Goal: Use online tool/utility: Utilize a website feature to perform a specific function

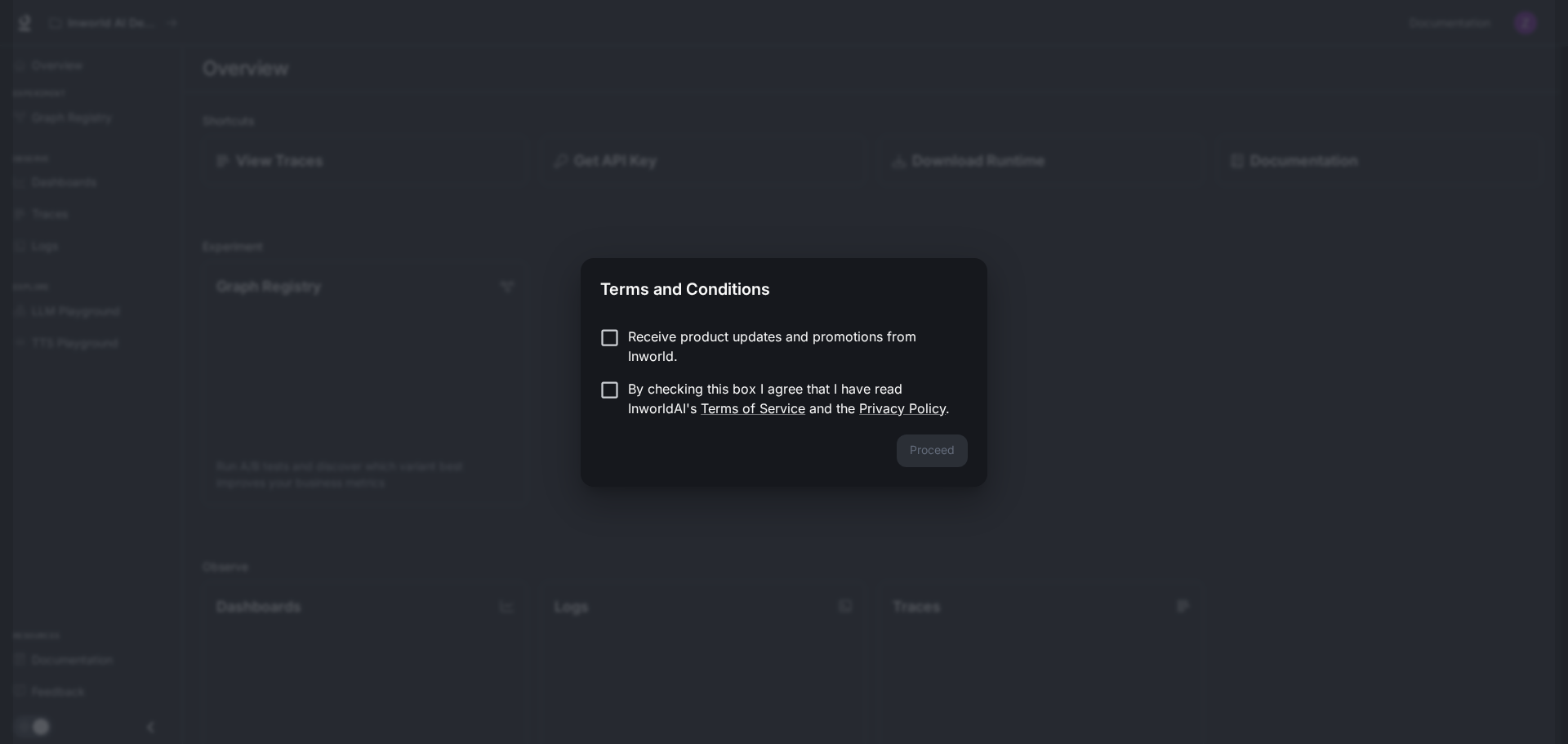
click at [649, 357] on p "Receive product updates and promotions from Inworld." at bounding box center [791, 345] width 326 height 39
click at [673, 401] on p "By checking this box I agree that I have read InworldAI's Terms of Service and …" at bounding box center [791, 398] width 326 height 39
click at [956, 452] on button "Proceed" at bounding box center [933, 450] width 71 height 32
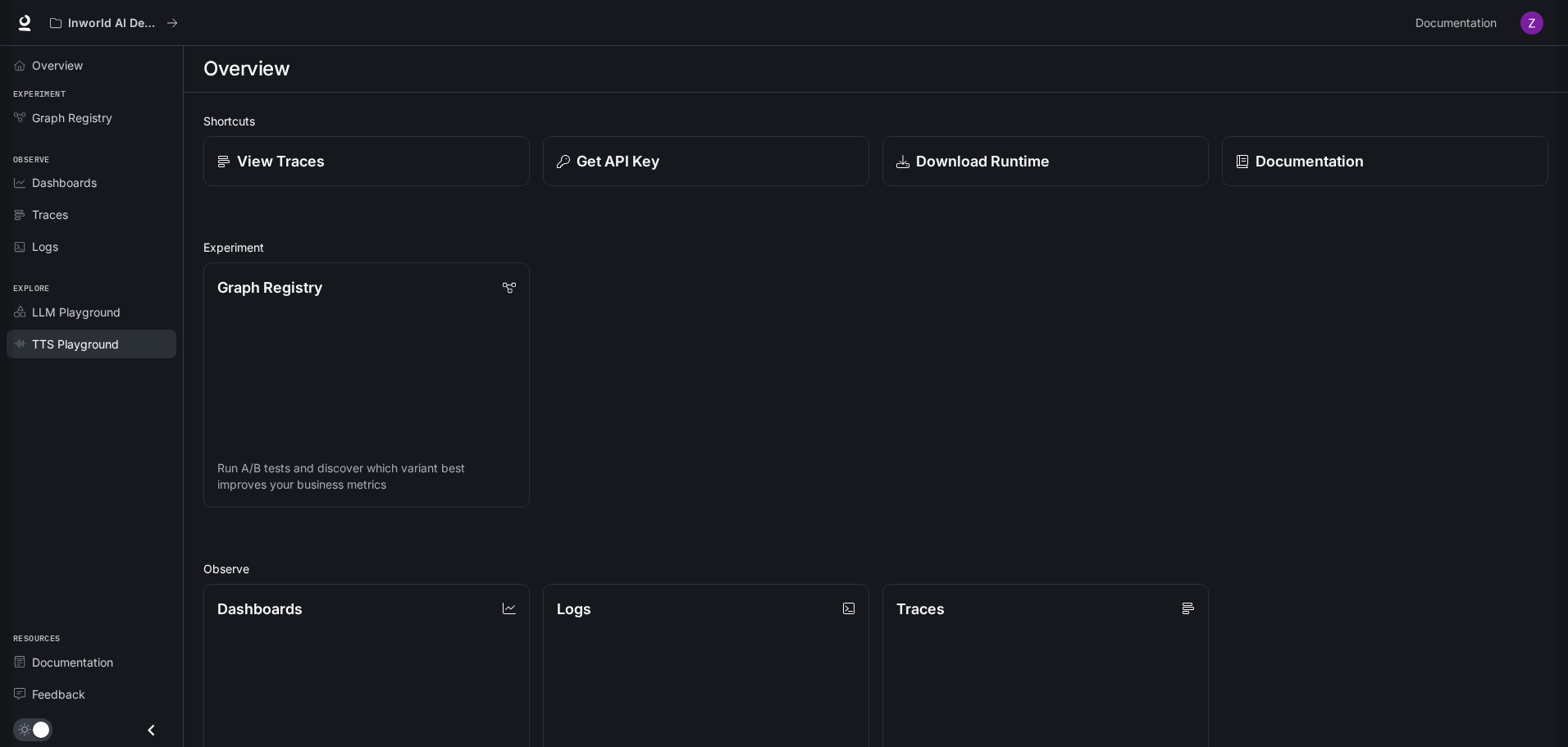
click at [114, 335] on span "TTS Playground" at bounding box center [75, 343] width 87 height 18
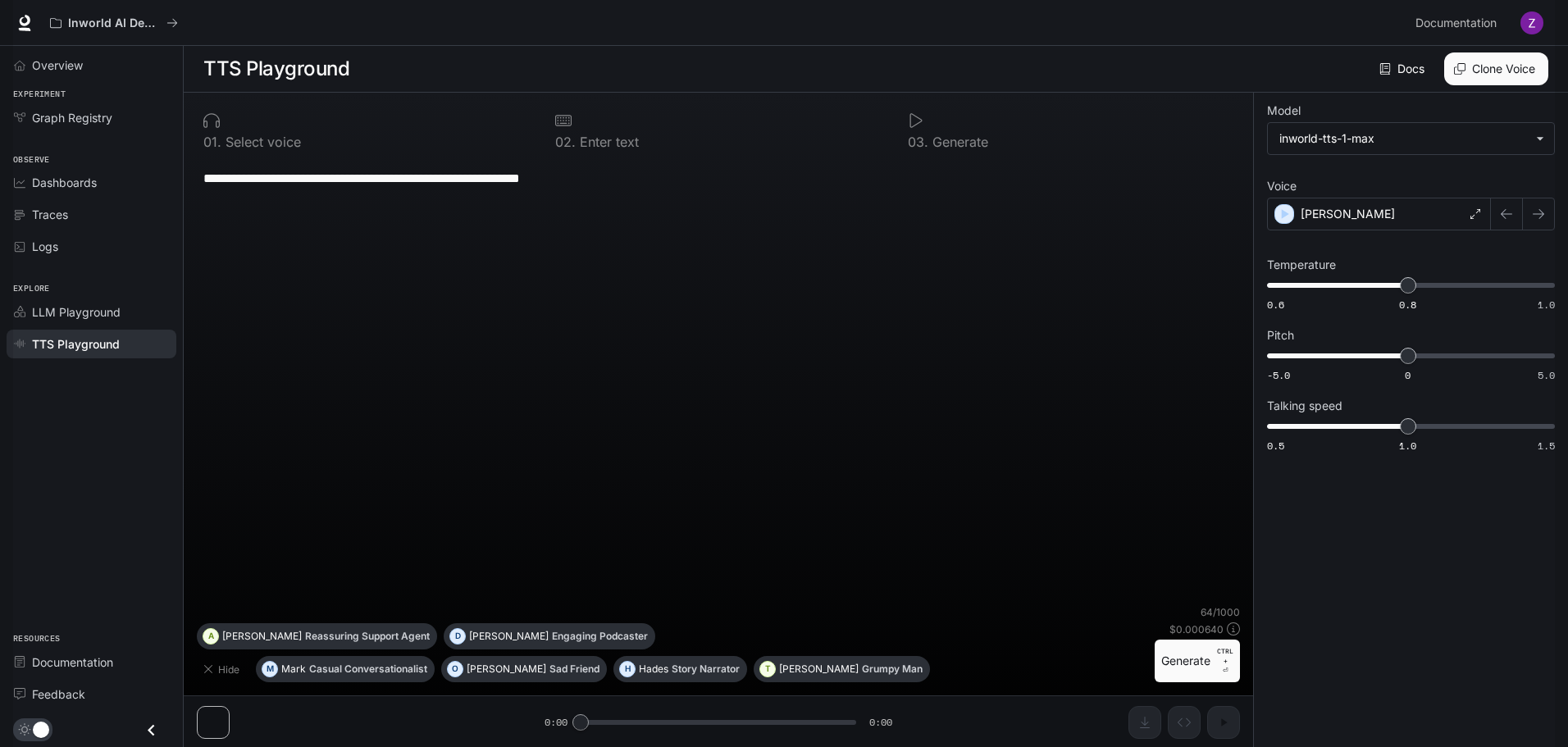
click at [1501, 70] on button "Clone Voice" at bounding box center [1495, 68] width 104 height 33
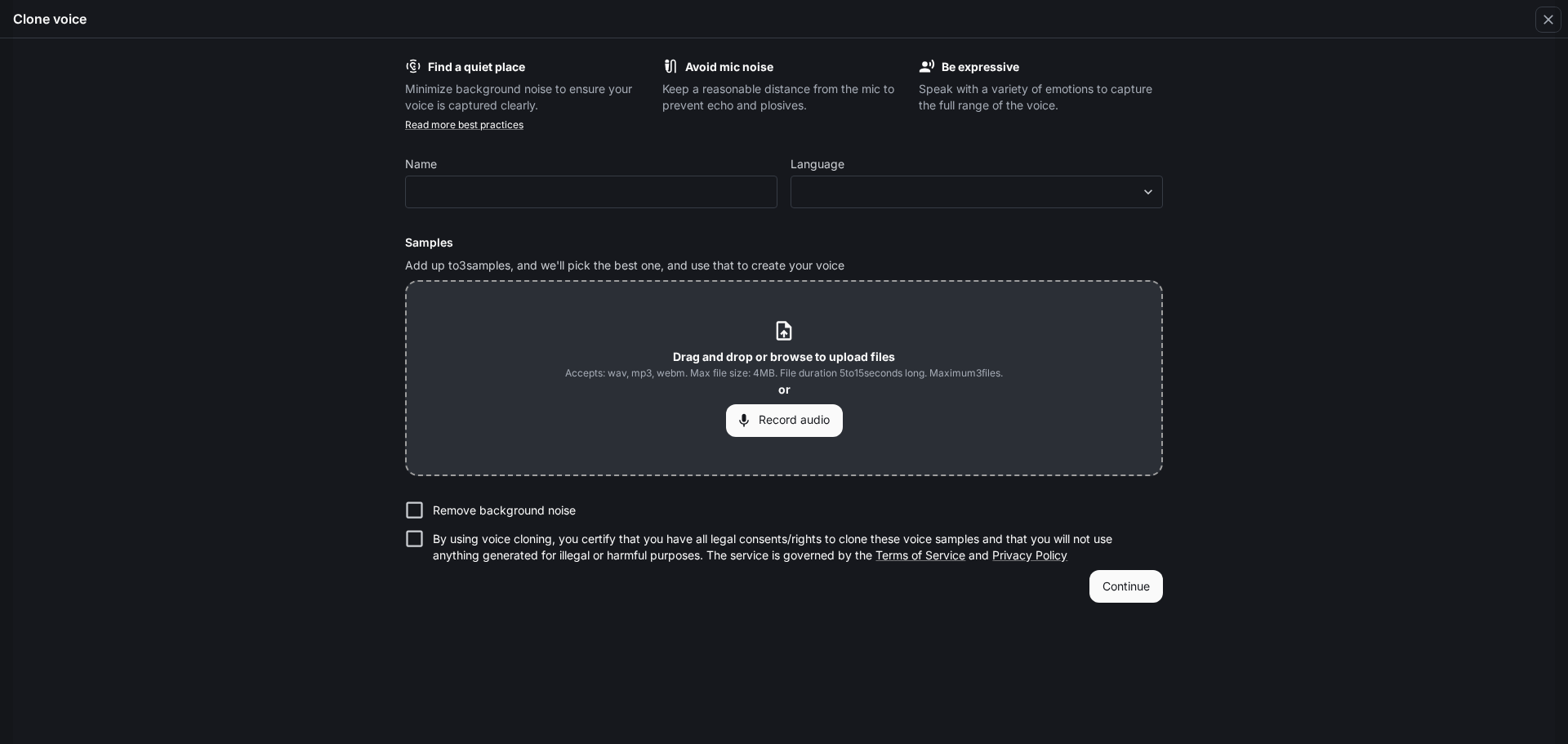
click at [801, 416] on button "Record audio" at bounding box center [784, 420] width 117 height 32
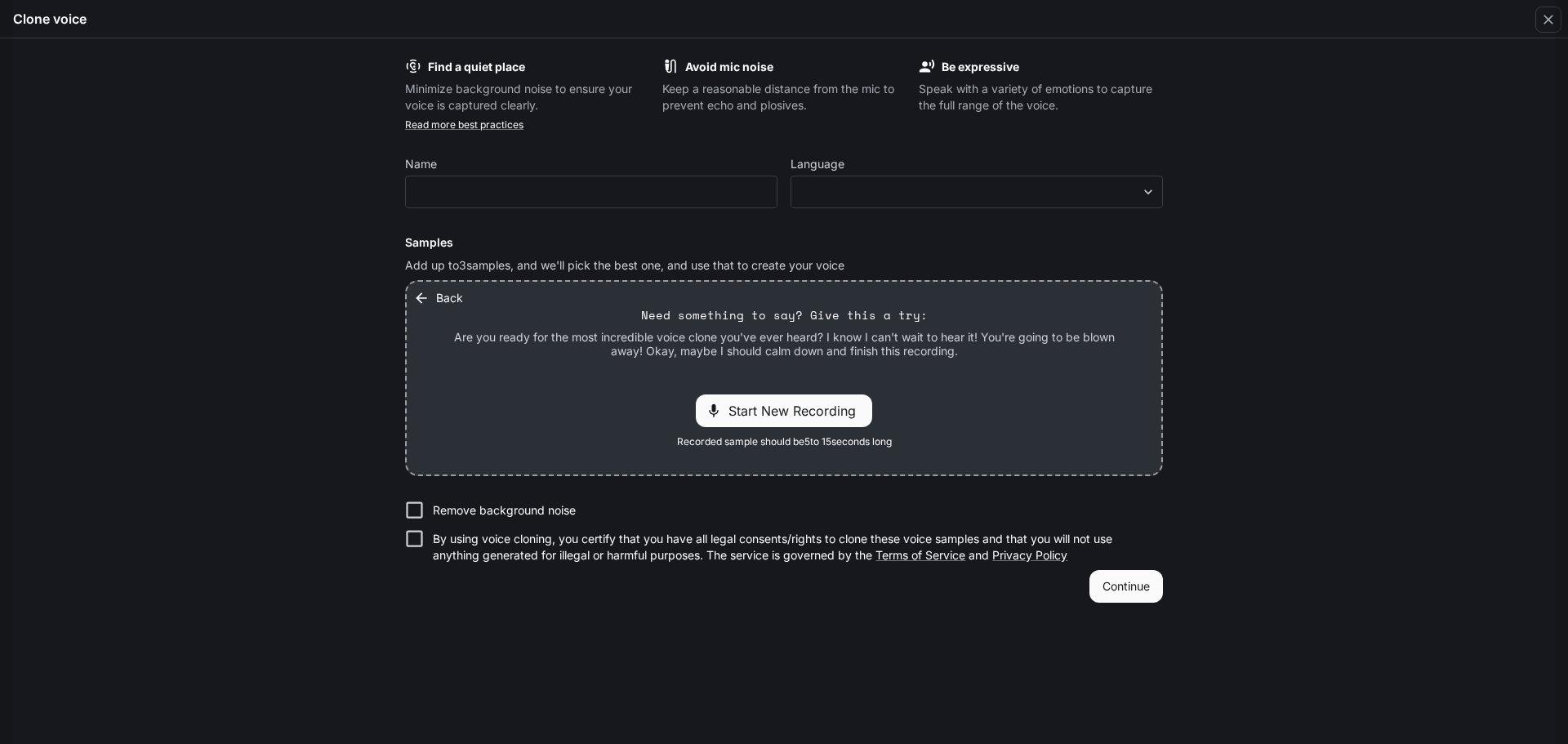
click at [445, 308] on button "Back" at bounding box center [440, 297] width 60 height 32
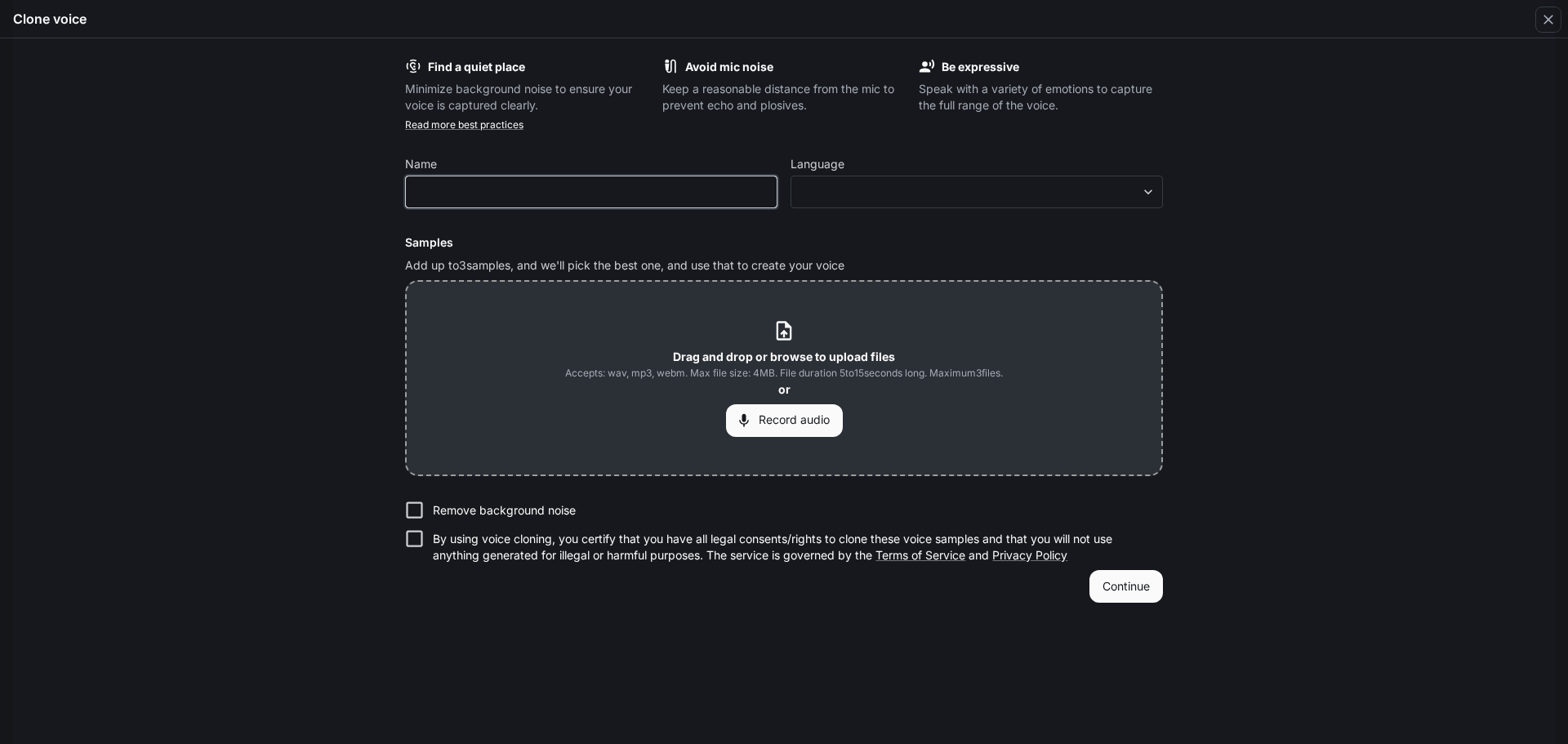
click at [522, 190] on input "text" at bounding box center [591, 192] width 370 height 17
type input "****"
click at [871, 351] on b "Drag and drop or browse to upload files" at bounding box center [783, 356] width 222 height 14
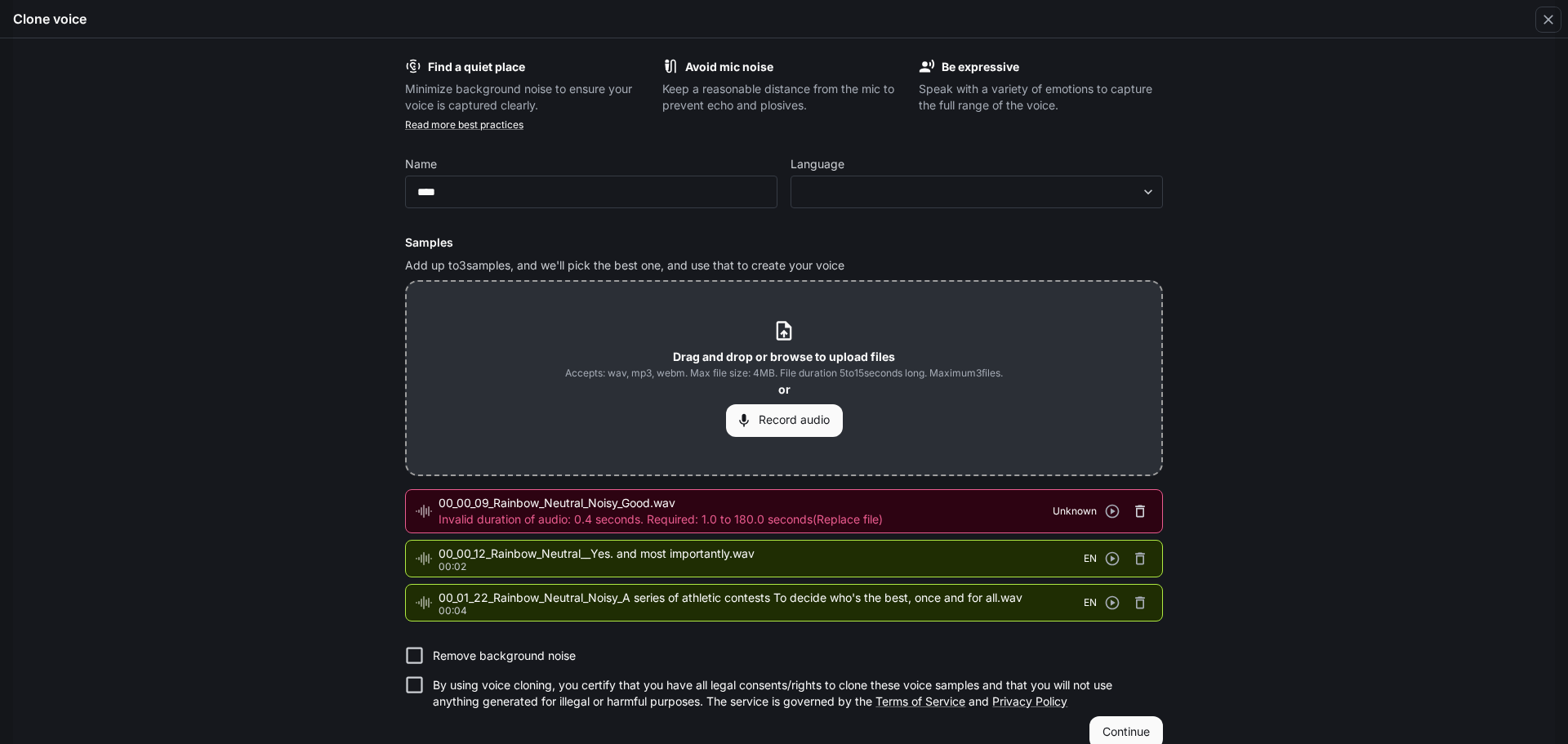
click at [1139, 506] on icon "button" at bounding box center [1140, 512] width 17 height 17
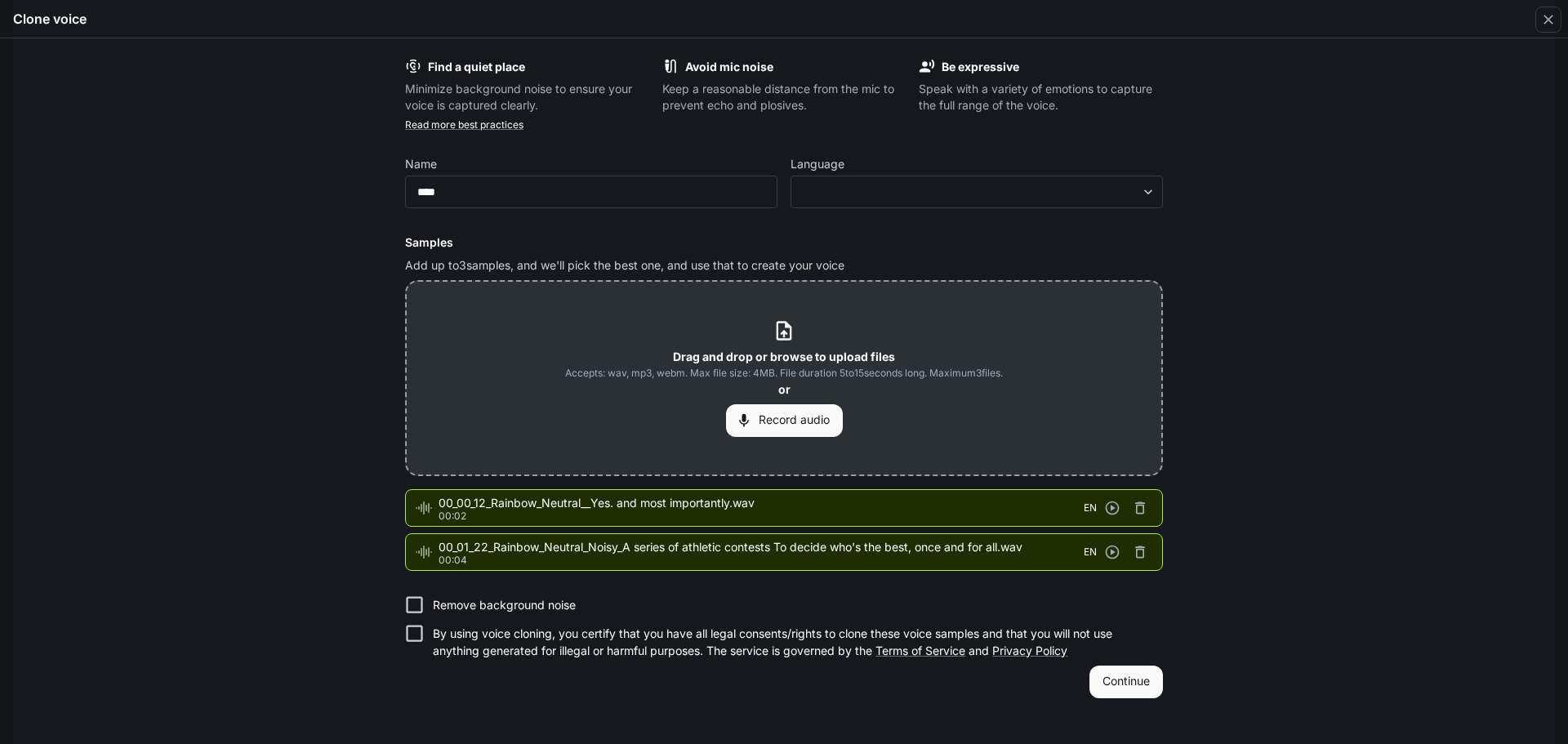
click at [966, 367] on span "Accepts: wav, mp3, webm. Max file size: 4MB. File duration 5 to 15 seconds long…" at bounding box center [783, 373] width 438 height 17
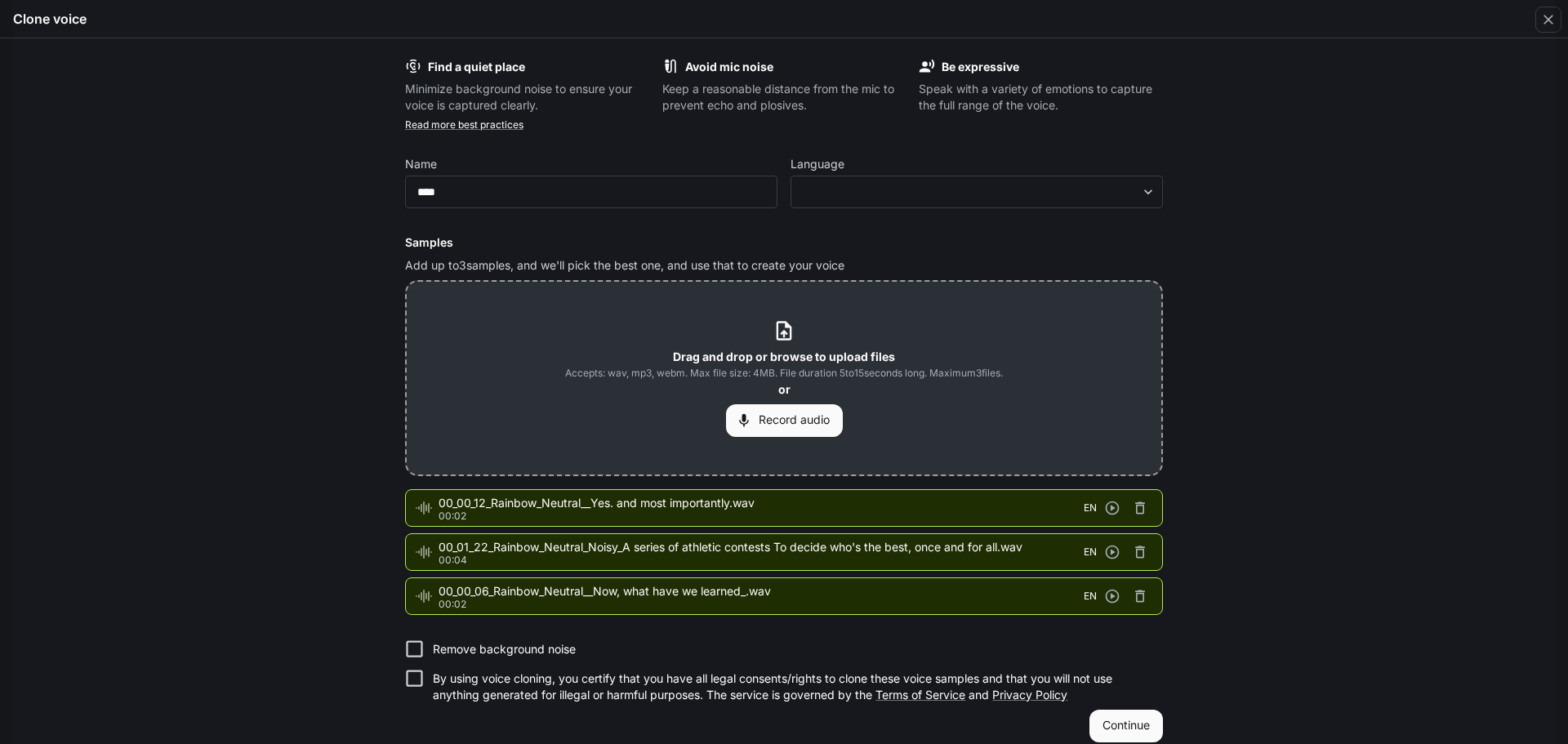
scroll to position [17, 0]
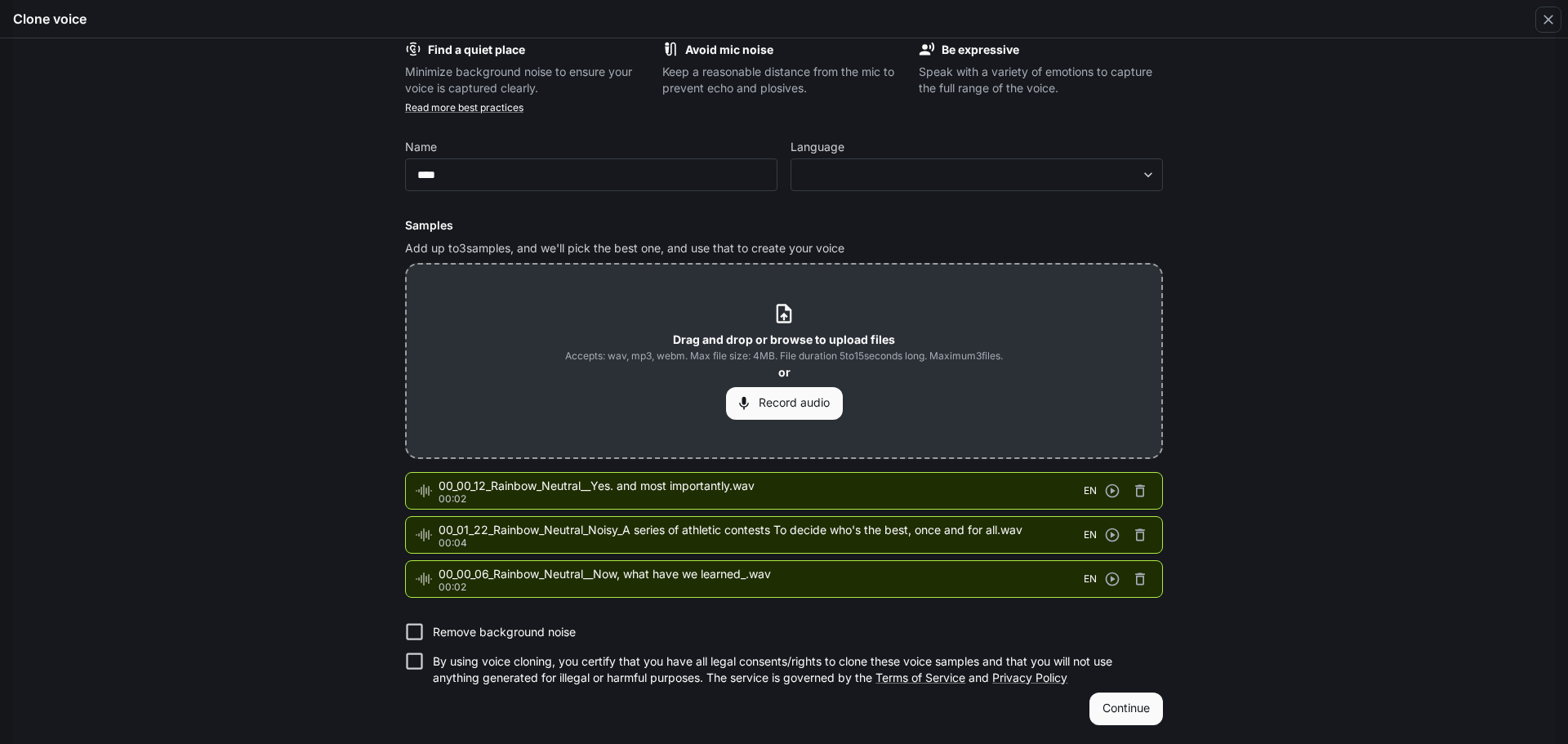
click at [933, 668] on p "By using voice cloning, you certify that you have all legal consents/rights to …" at bounding box center [791, 669] width 717 height 32
click at [1093, 695] on button "Continue" at bounding box center [1126, 708] width 73 height 32
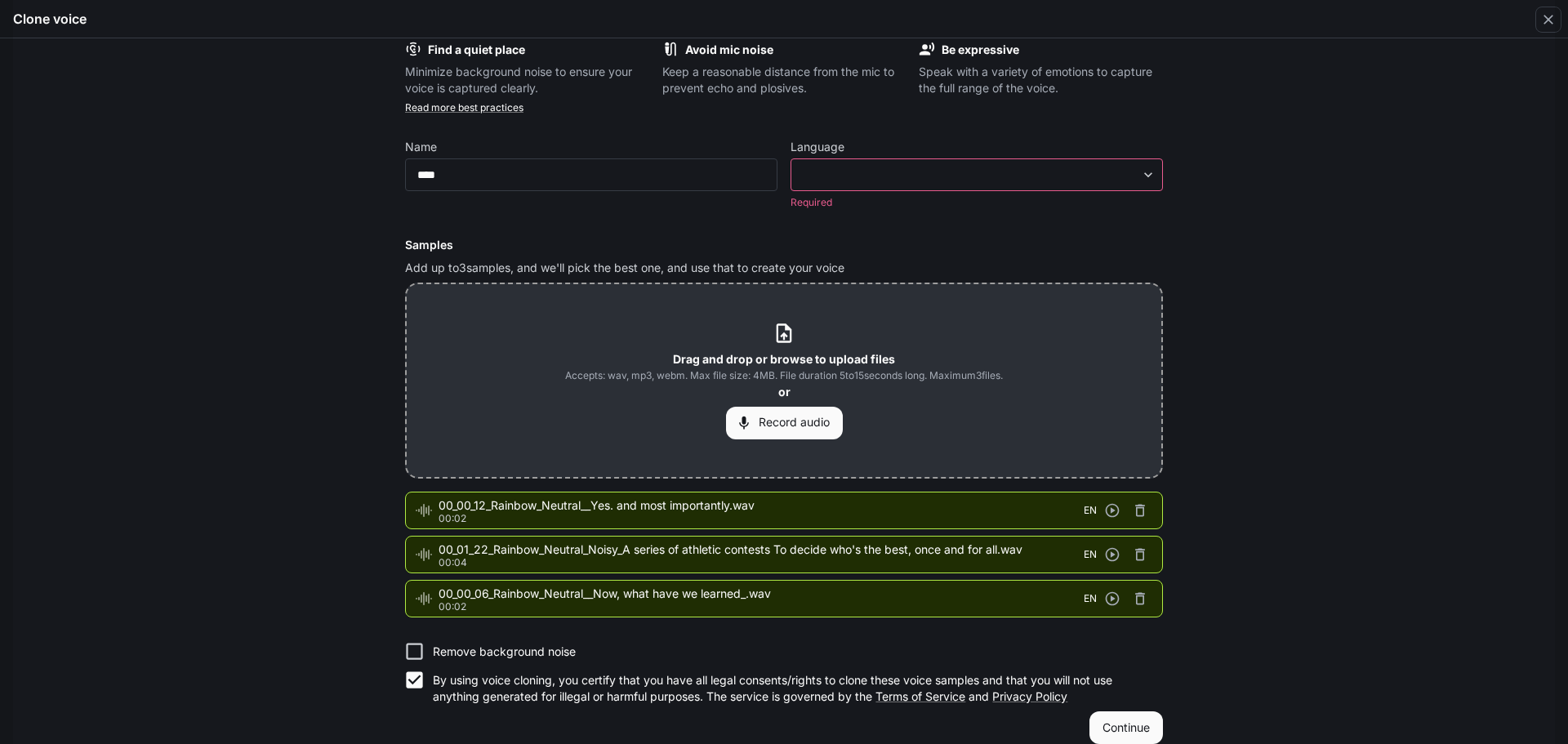
click at [818, 153] on p "Language" at bounding box center [817, 147] width 54 height 12
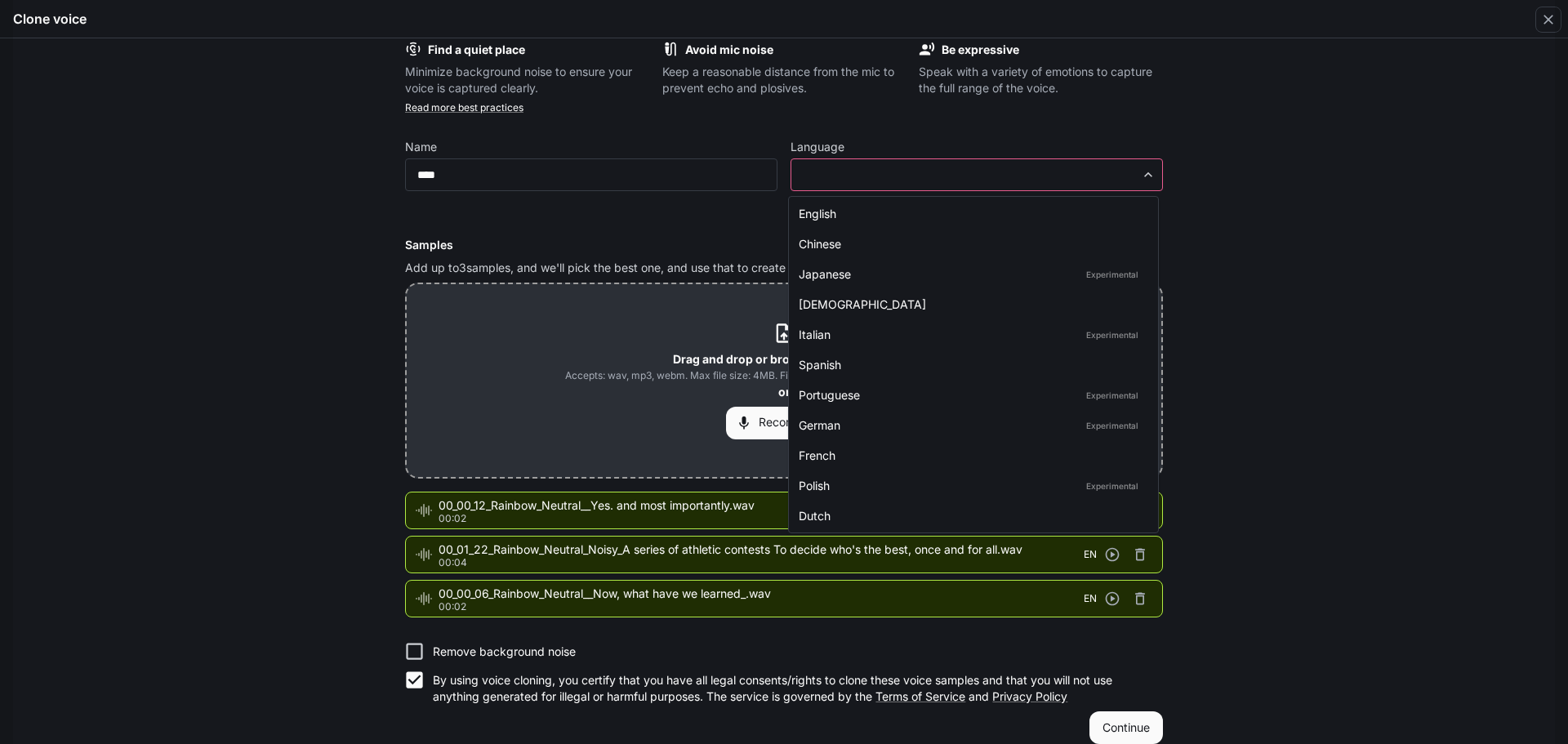
click at [823, 174] on body "**********" at bounding box center [784, 372] width 1568 height 745
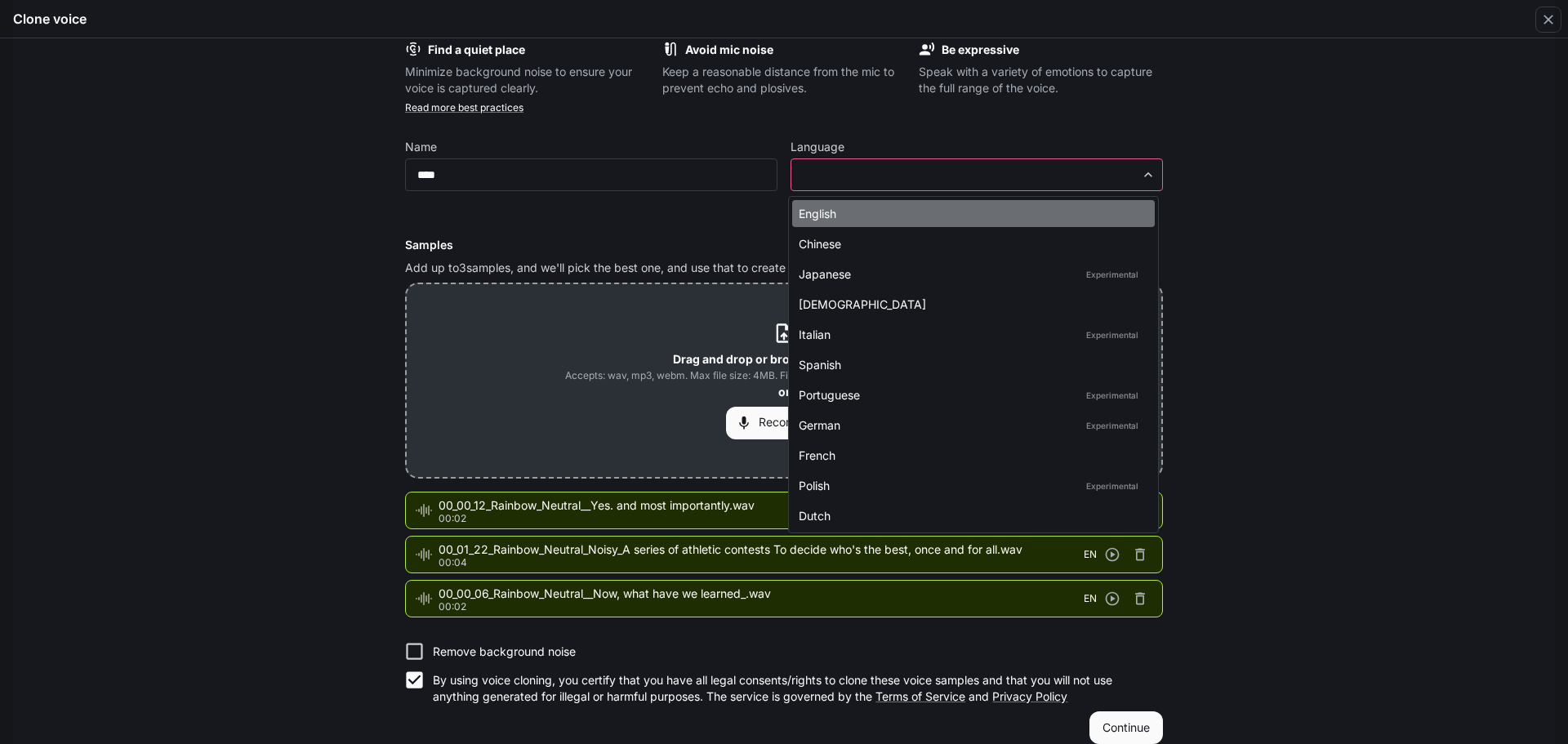
click at [843, 210] on div "English" at bounding box center [970, 213] width 343 height 17
type input "*****"
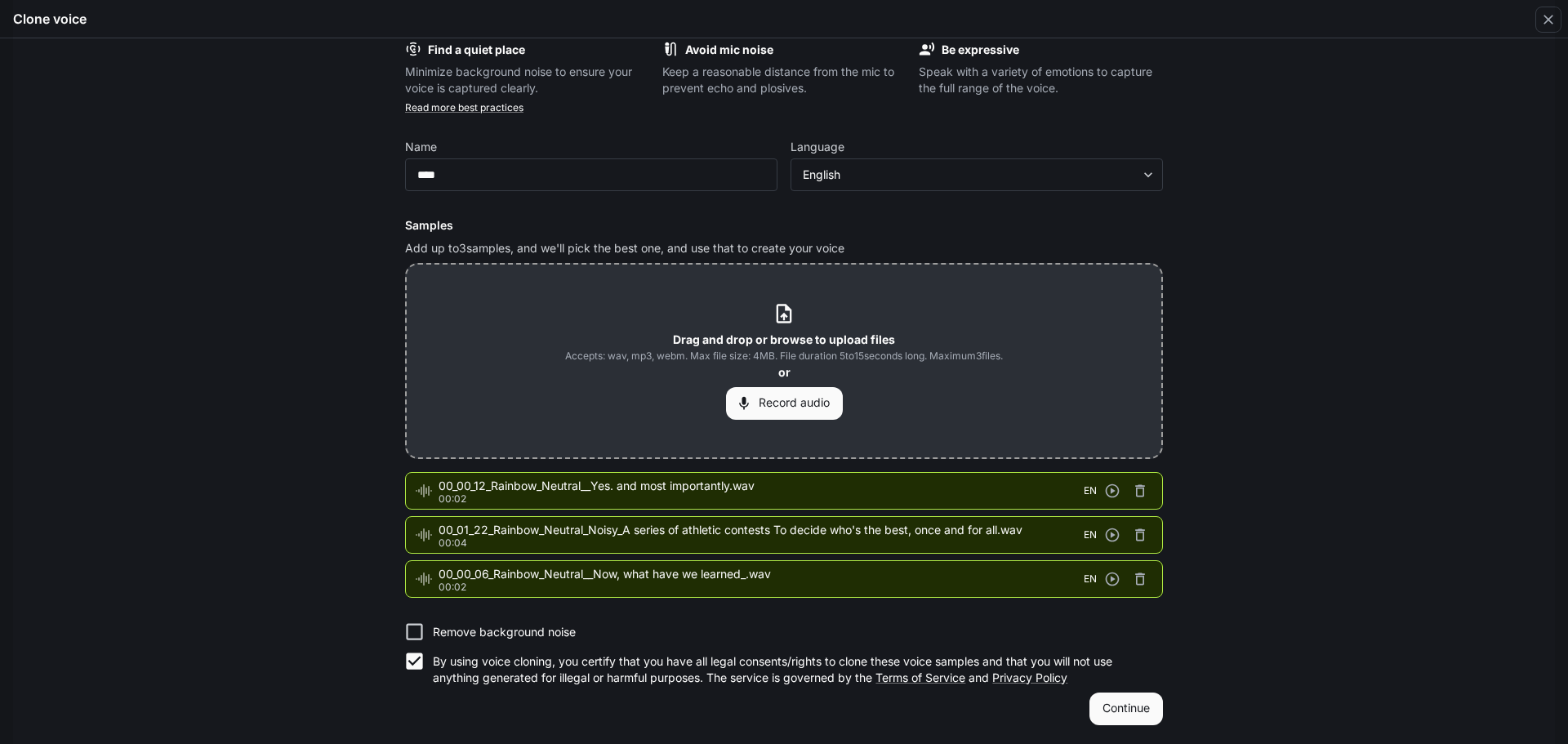
click at [1144, 718] on button "Continue" at bounding box center [1126, 708] width 73 height 32
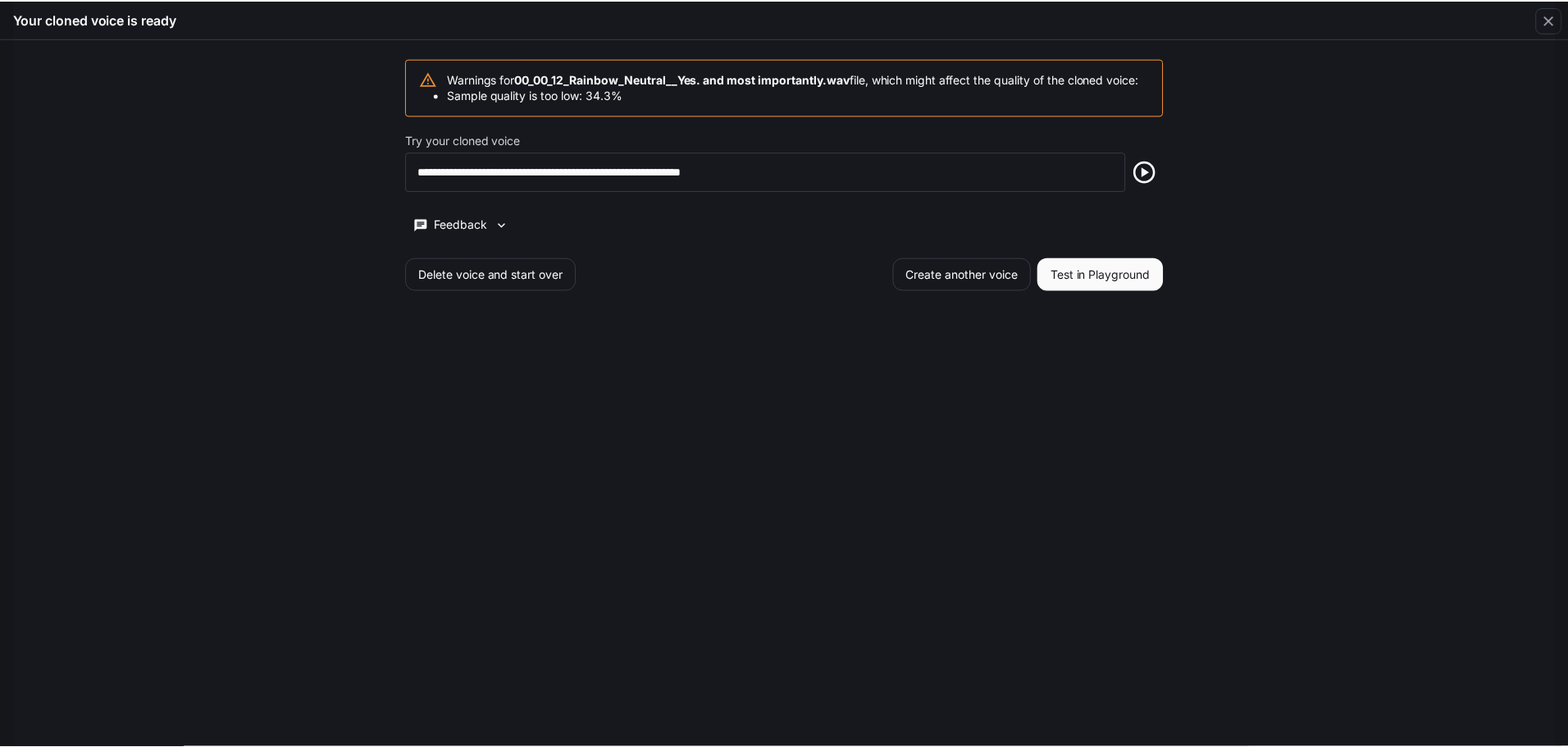
scroll to position [0, 0]
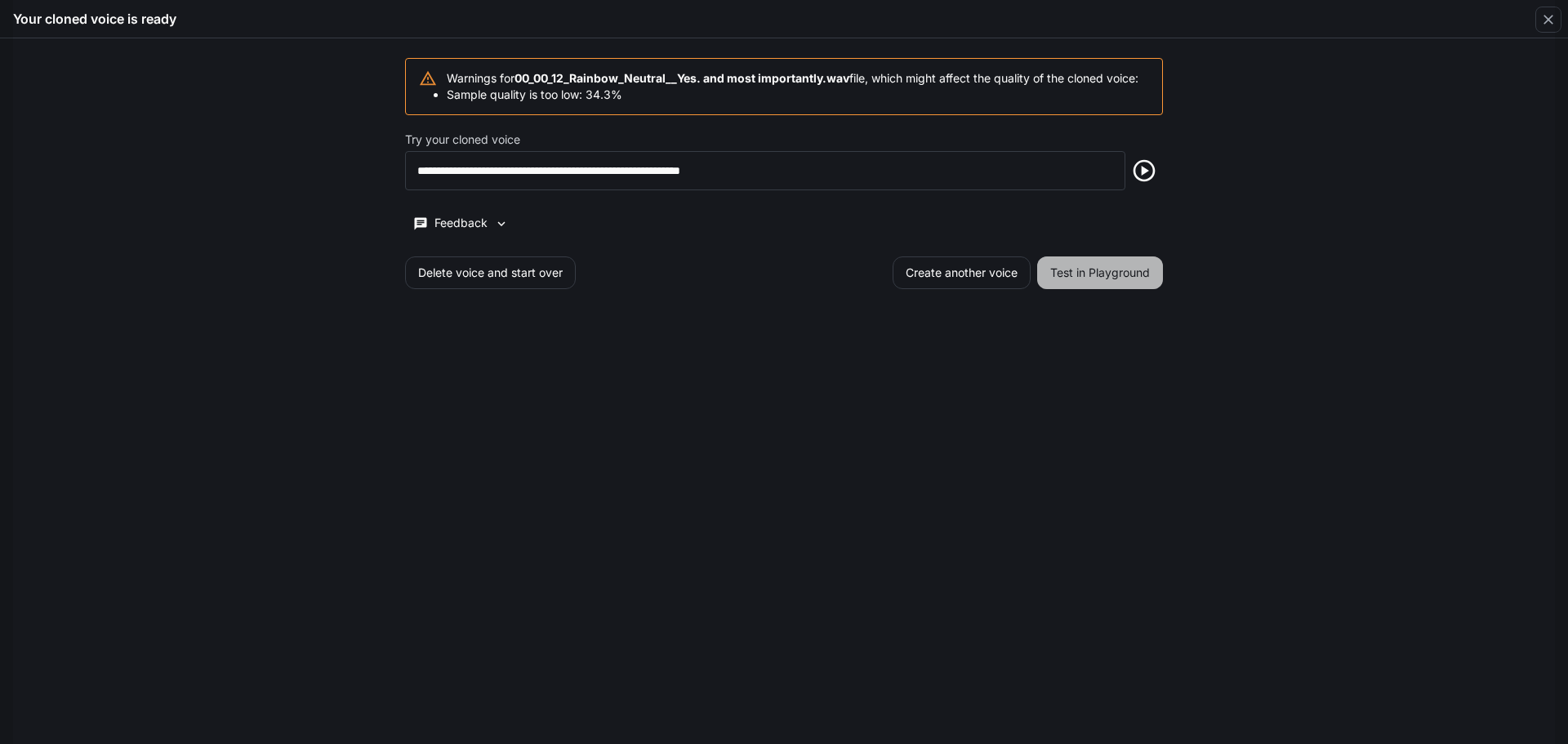
click at [1115, 289] on button "Test in Playground" at bounding box center [1100, 272] width 125 height 32
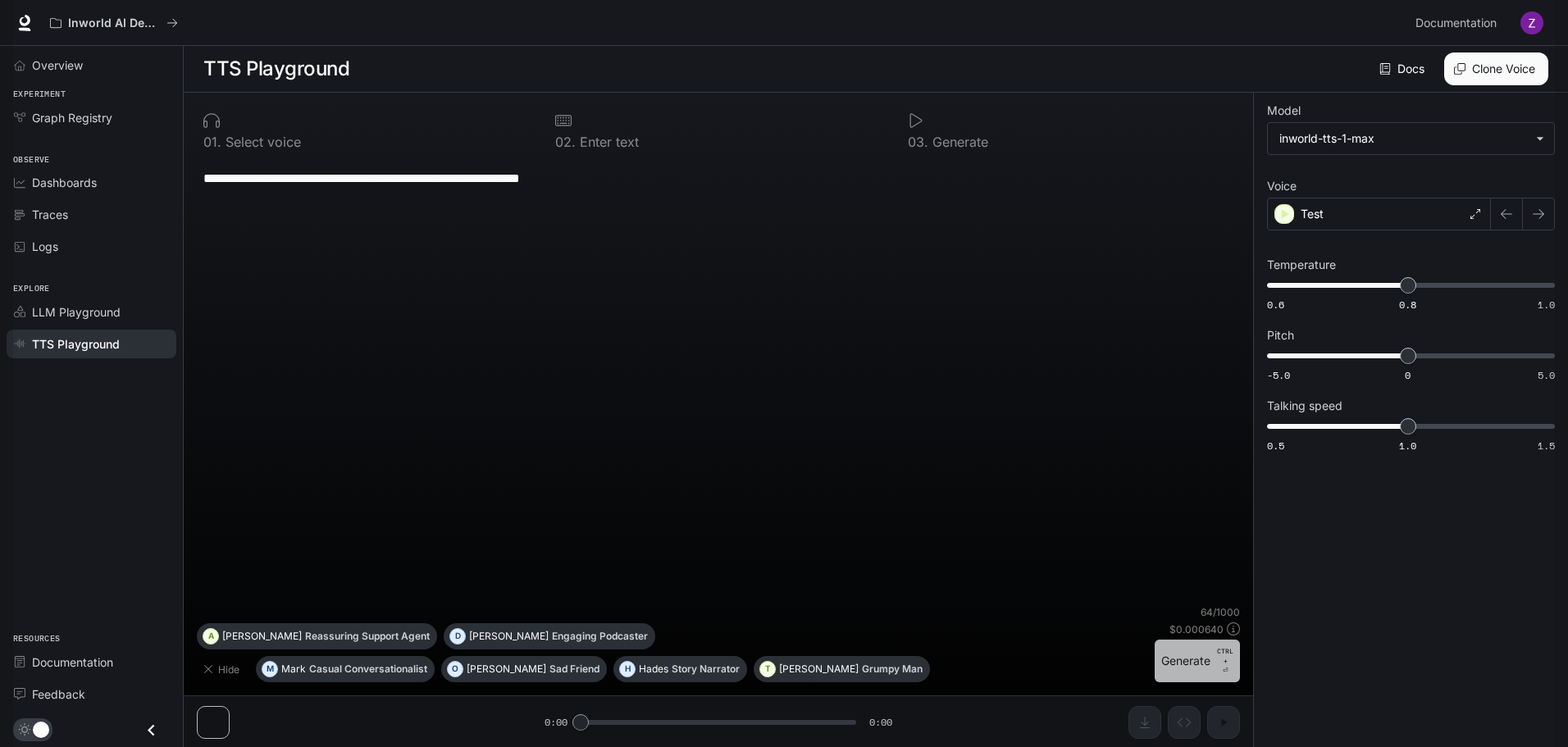
click at [1194, 664] on button "Generate CTRL + ⏎" at bounding box center [1197, 660] width 85 height 43
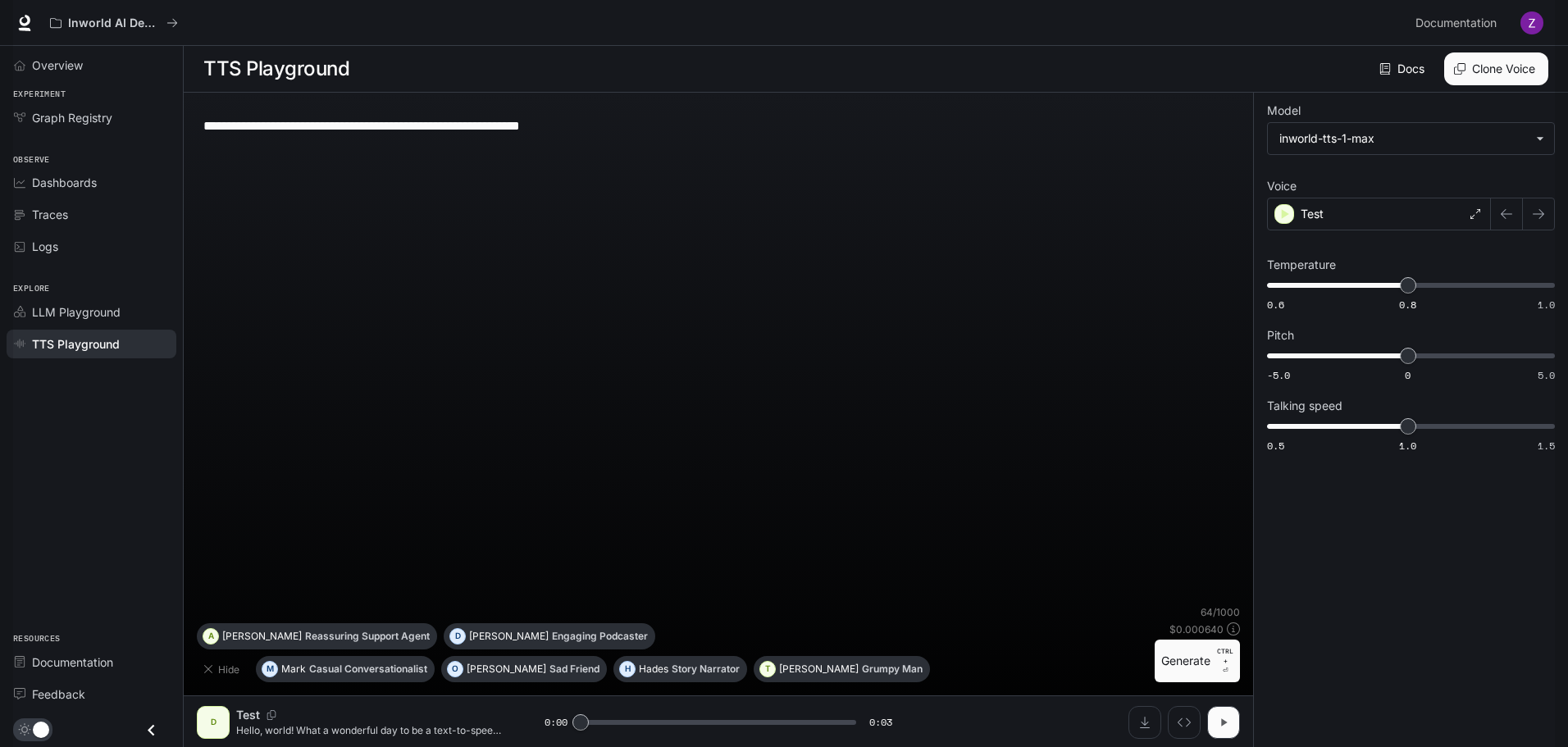
click at [1225, 720] on icon "button" at bounding box center [1224, 721] width 6 height 8
type input "*"
